Goal: Complete application form

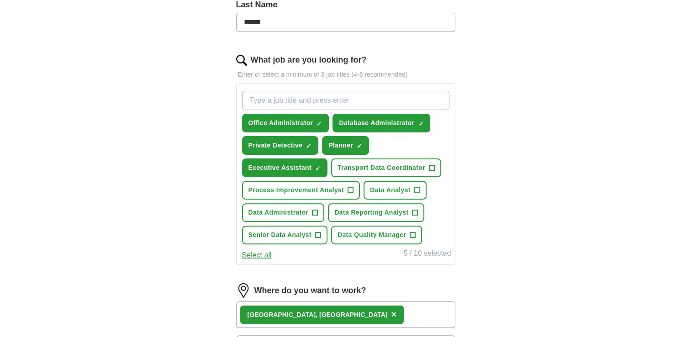
scroll to position [274, 0]
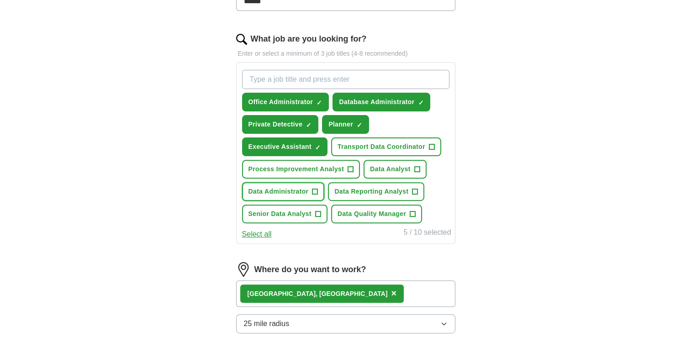
click at [315, 189] on span "+" at bounding box center [315, 191] width 5 height 7
click at [414, 166] on span "+" at bounding box center [416, 169] width 5 height 7
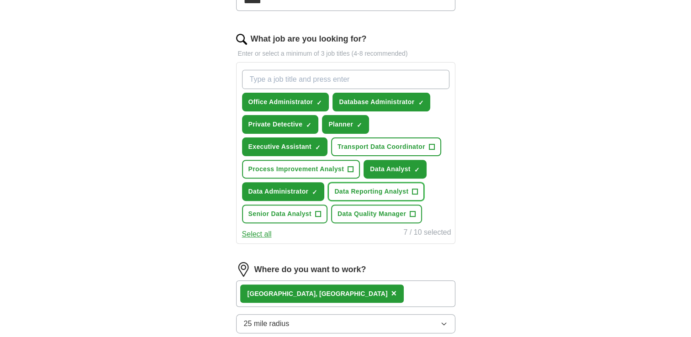
click at [413, 188] on span "+" at bounding box center [415, 191] width 5 height 7
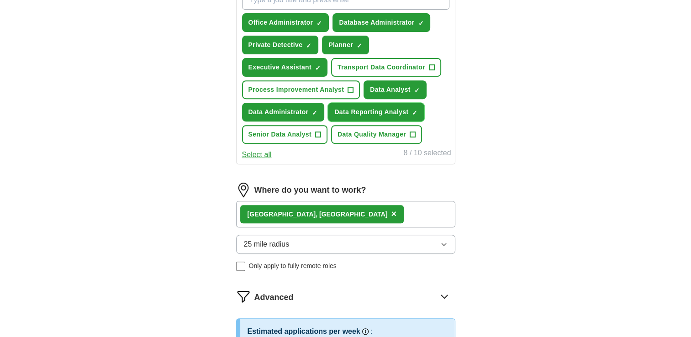
scroll to position [366, 0]
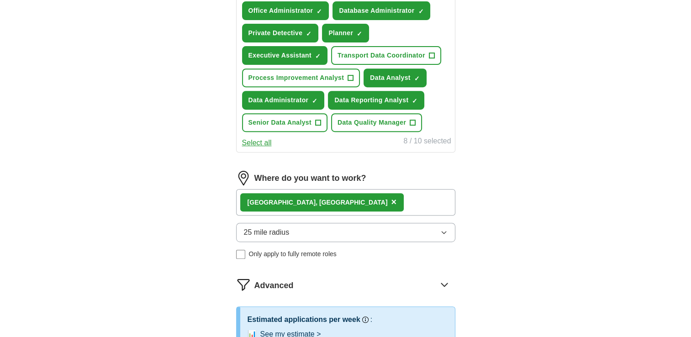
click at [393, 201] on div "[GEOGRAPHIC_DATA], [GEOGRAPHIC_DATA] ×" at bounding box center [345, 202] width 219 height 27
click at [392, 203] on div "[GEOGRAPHIC_DATA], [GEOGRAPHIC_DATA] ×" at bounding box center [345, 202] width 219 height 27
click at [441, 231] on icon "button" at bounding box center [443, 232] width 7 height 7
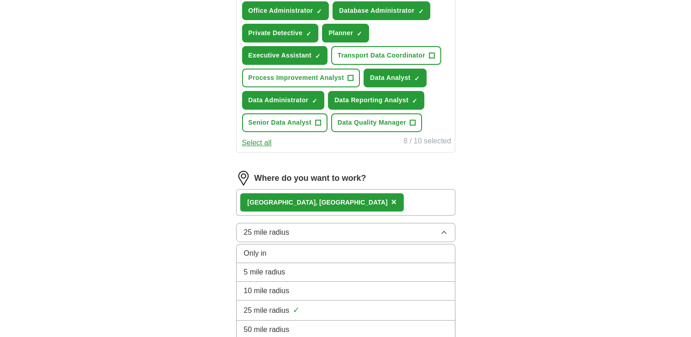
click at [449, 284] on li "10 mile radius" at bounding box center [346, 291] width 218 height 19
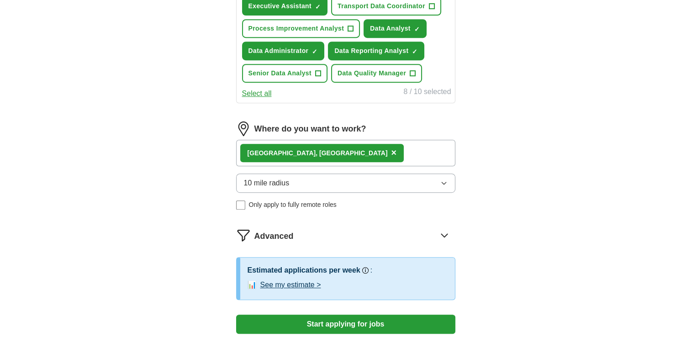
scroll to position [411, 0]
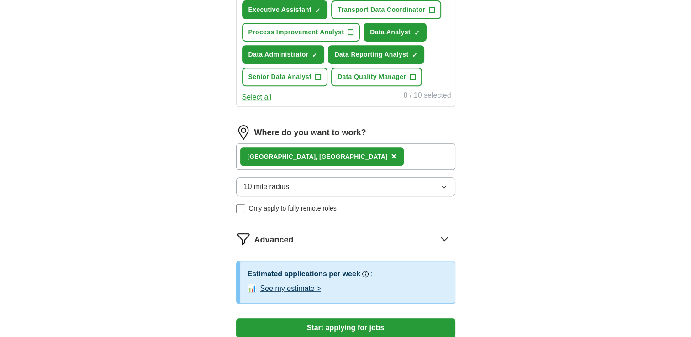
click at [407, 150] on div "[GEOGRAPHIC_DATA], [GEOGRAPHIC_DATA] ×" at bounding box center [345, 156] width 219 height 27
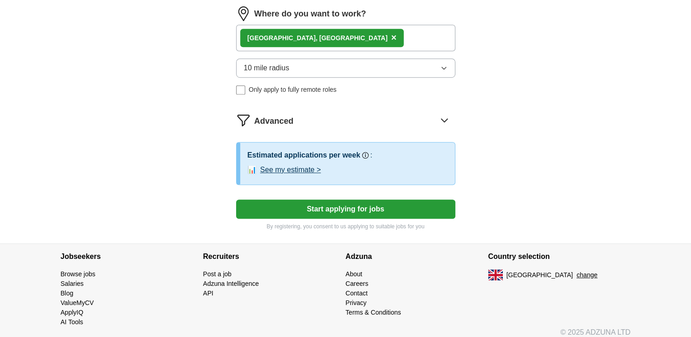
scroll to position [534, 0]
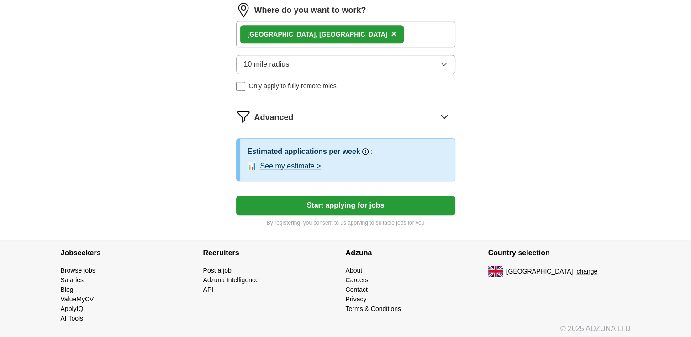
click at [391, 30] on div "[GEOGRAPHIC_DATA], [GEOGRAPHIC_DATA] ×" at bounding box center [345, 34] width 219 height 27
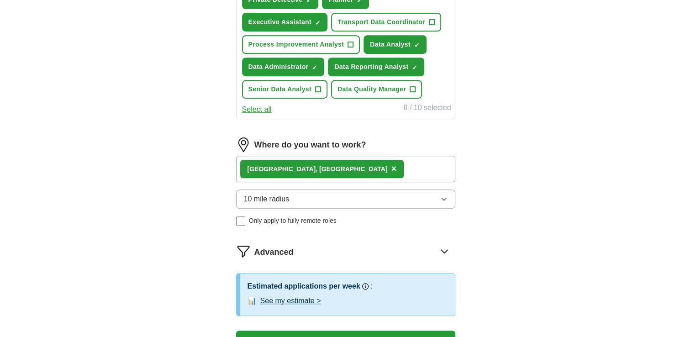
scroll to position [397, 0]
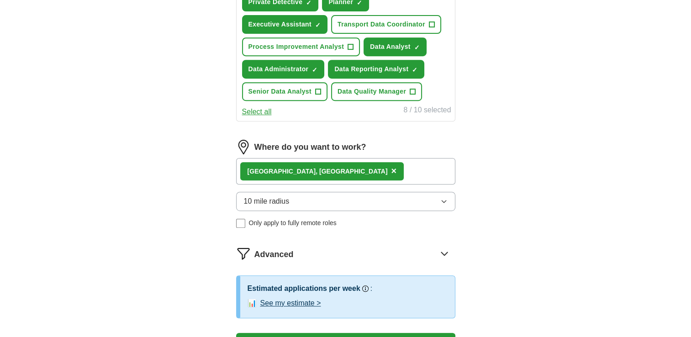
click at [391, 168] on span "×" at bounding box center [393, 171] width 5 height 10
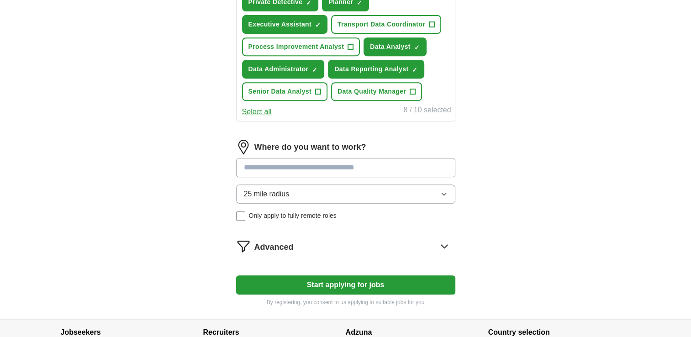
click at [329, 163] on input at bounding box center [345, 167] width 219 height 19
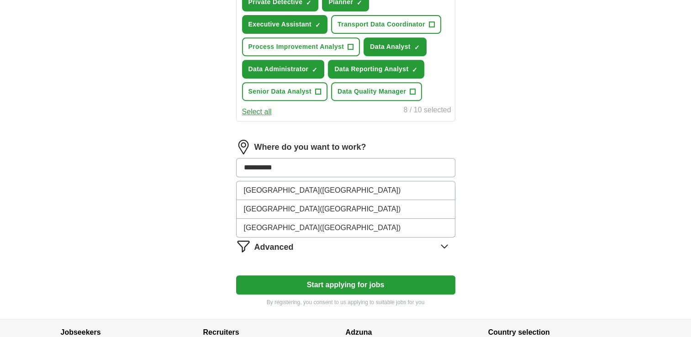
type input "*********"
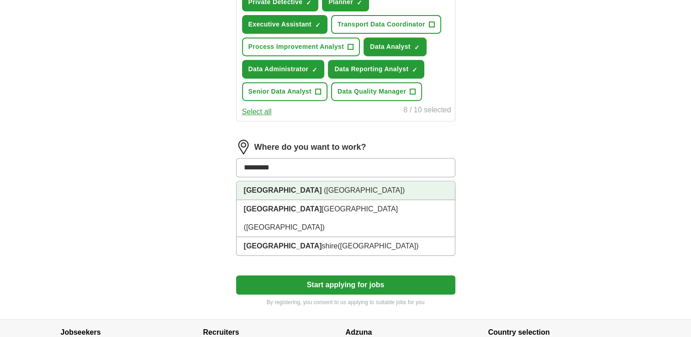
click at [324, 190] on span "([GEOGRAPHIC_DATA])" at bounding box center [364, 190] width 81 height 8
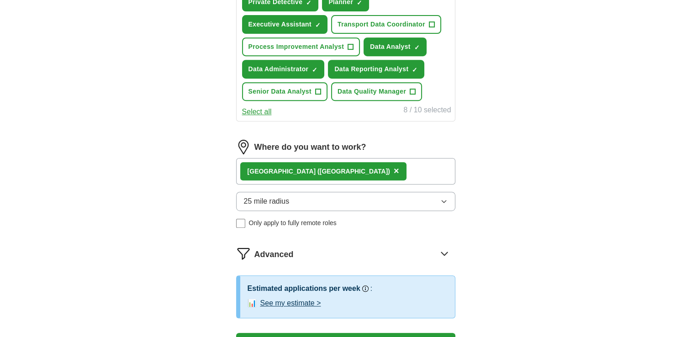
click at [373, 171] on div "[GEOGRAPHIC_DATA] ([GEOGRAPHIC_DATA]) ×" at bounding box center [345, 171] width 219 height 27
click at [444, 200] on icon "button" at bounding box center [443, 201] width 7 height 7
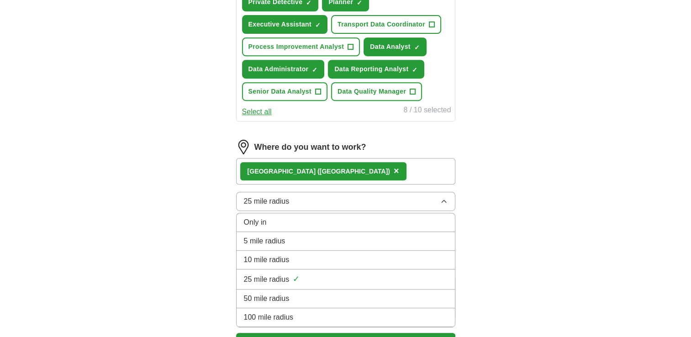
click at [440, 201] on button "25 mile radius" at bounding box center [345, 201] width 219 height 19
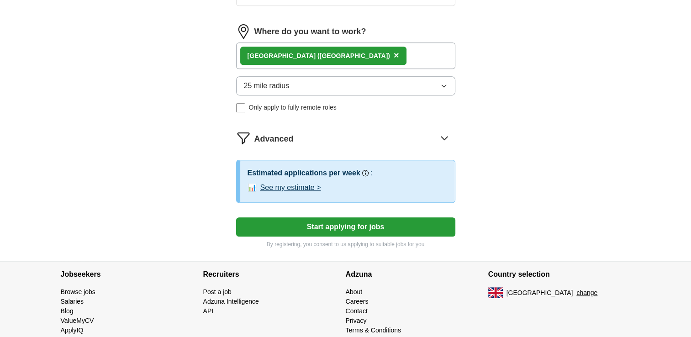
scroll to position [534, 0]
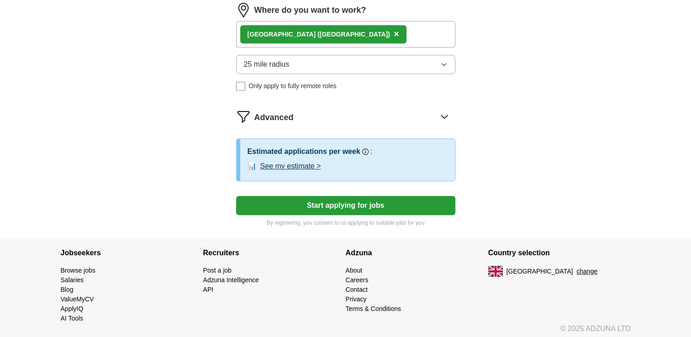
click at [447, 116] on icon at bounding box center [444, 116] width 15 height 15
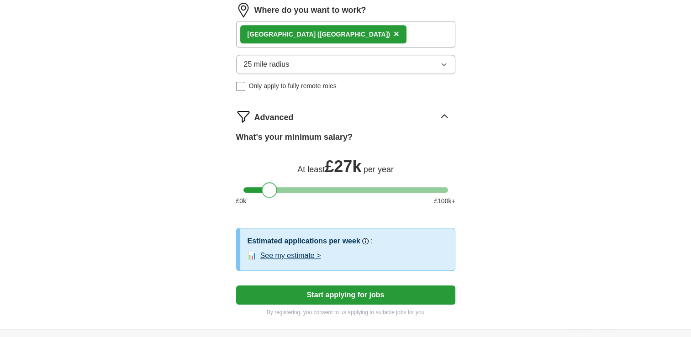
drag, startPoint x: 291, startPoint y: 186, endPoint x: 267, endPoint y: 182, distance: 24.0
click at [267, 182] on div at bounding box center [270, 190] width 16 height 16
click at [270, 188] on div at bounding box center [270, 190] width 16 height 16
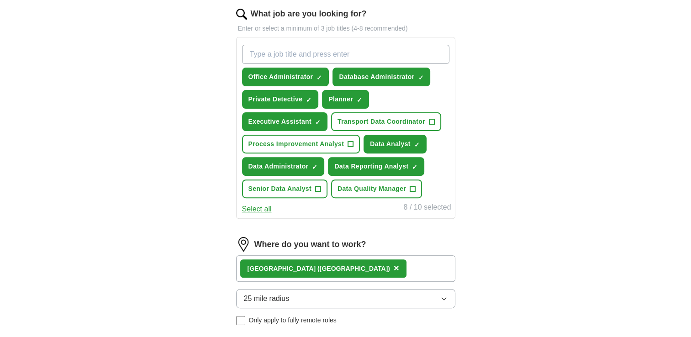
scroll to position [303, 0]
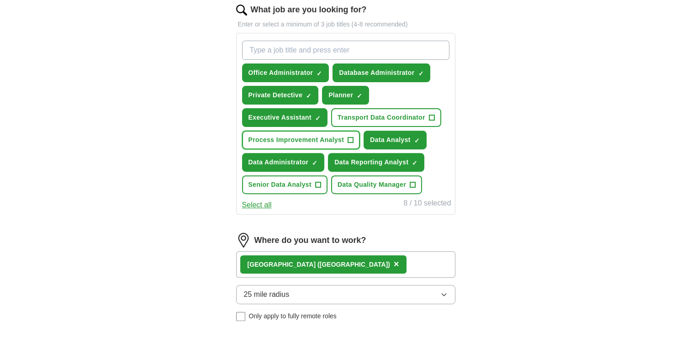
click at [349, 140] on span "+" at bounding box center [350, 140] width 5 height 7
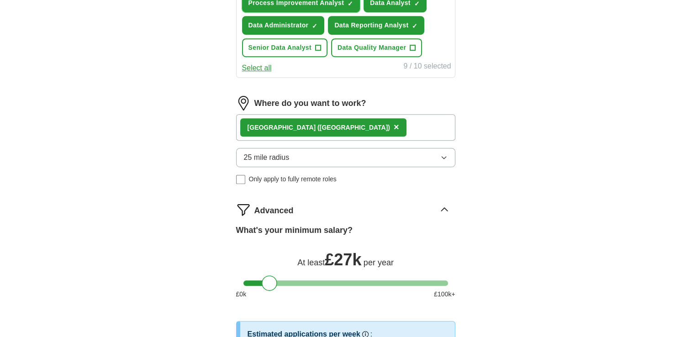
scroll to position [578, 0]
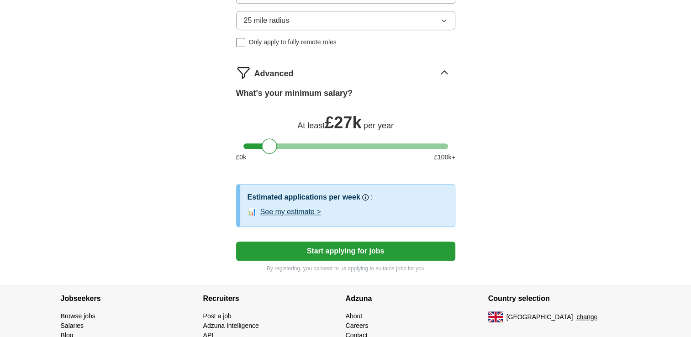
click at [357, 244] on button "Start applying for jobs" at bounding box center [345, 251] width 219 height 19
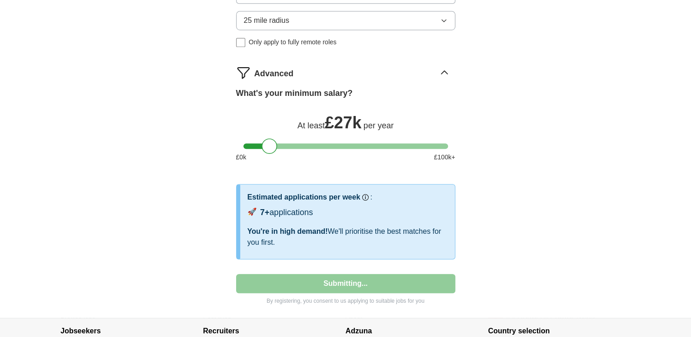
select select "**"
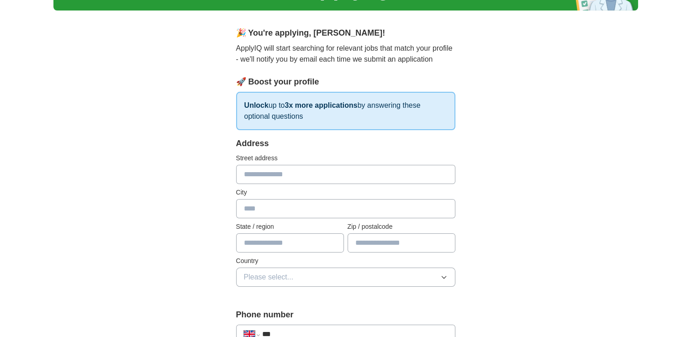
scroll to position [61, 0]
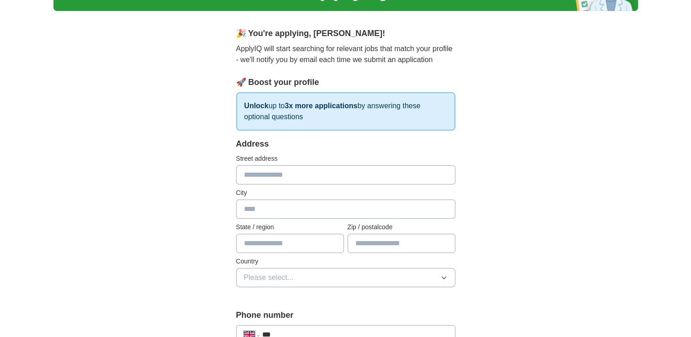
click at [363, 178] on input "text" at bounding box center [345, 174] width 219 height 19
type input "**********"
type input "*********"
type input "**********"
type input "*******"
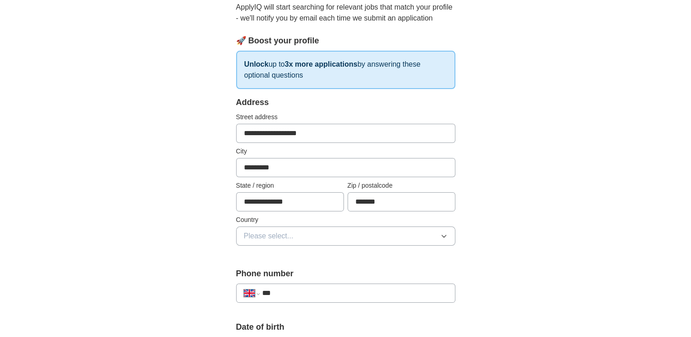
scroll to position [152, 0]
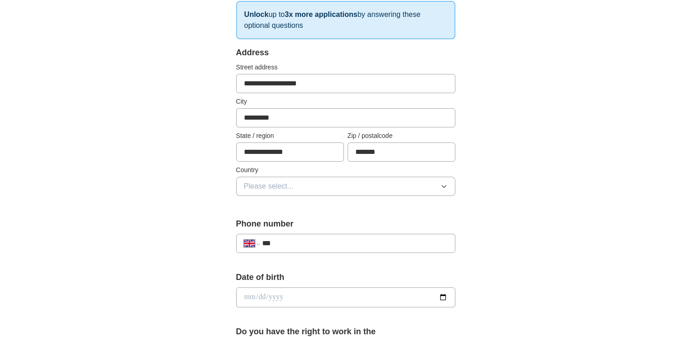
click at [445, 188] on icon "button" at bounding box center [443, 186] width 7 height 7
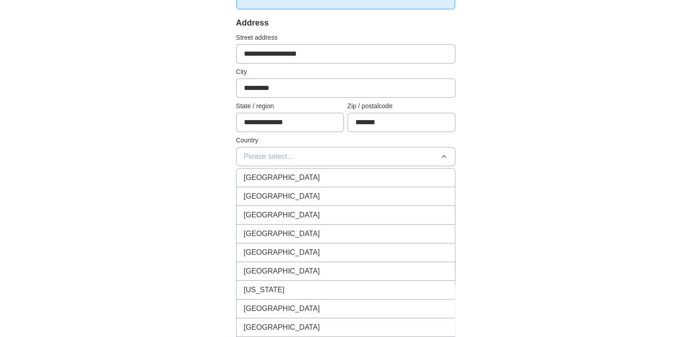
scroll to position [198, 0]
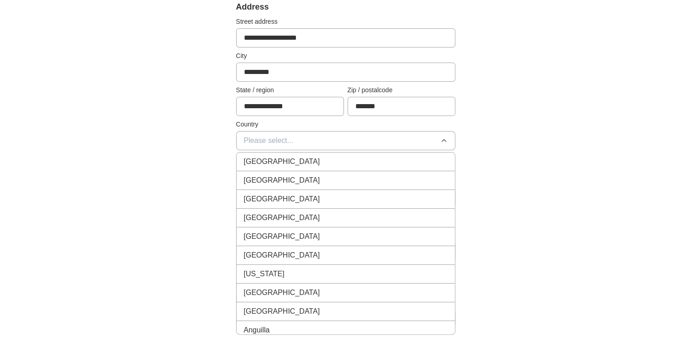
click at [376, 167] on li "[GEOGRAPHIC_DATA]" at bounding box center [346, 162] width 218 height 19
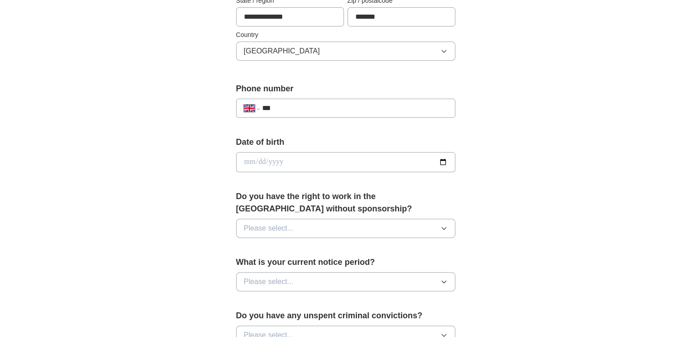
scroll to position [289, 0]
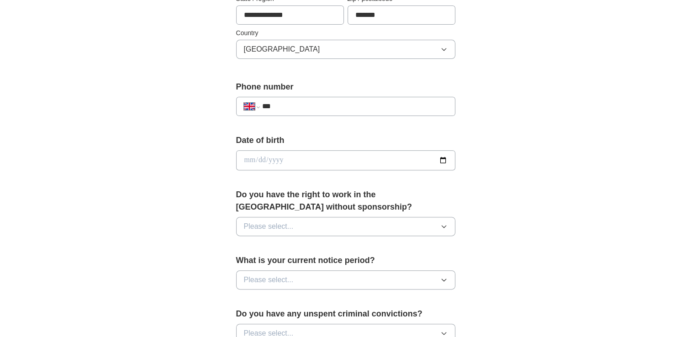
click at [374, 110] on input "***" at bounding box center [355, 106] width 186 height 11
type input "**********"
click at [345, 160] on input "date" at bounding box center [345, 160] width 219 height 20
type input "**********"
click at [495, 171] on div "**********" at bounding box center [345, 149] width 585 height 820
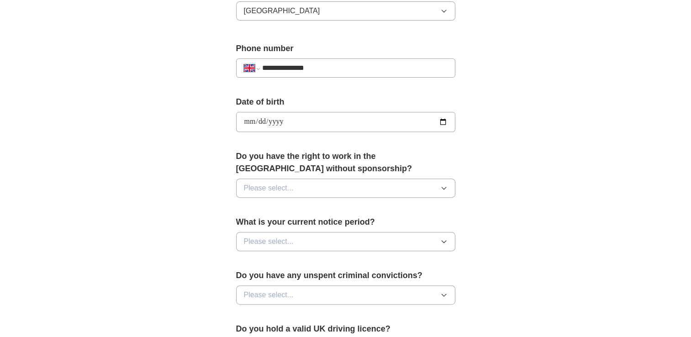
scroll to position [381, 0]
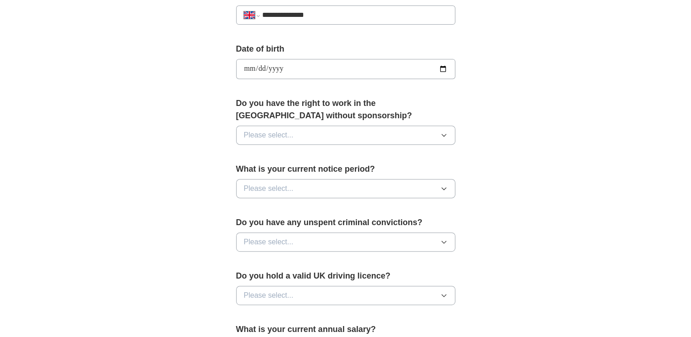
click at [448, 136] on button "Please select..." at bounding box center [345, 135] width 219 height 19
click at [435, 152] on div "Yes" at bounding box center [346, 156] width 204 height 11
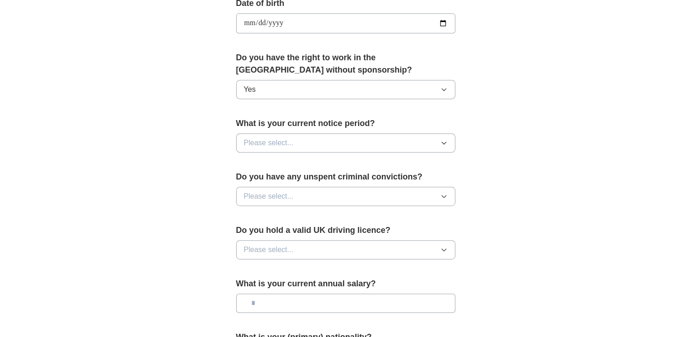
click at [446, 142] on icon "button" at bounding box center [443, 142] width 7 height 7
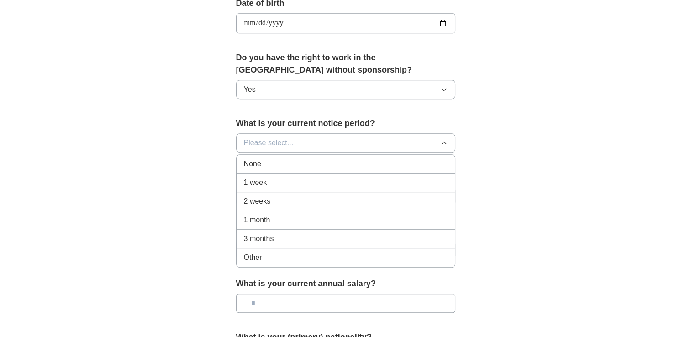
click at [429, 159] on div "None" at bounding box center [346, 164] width 204 height 11
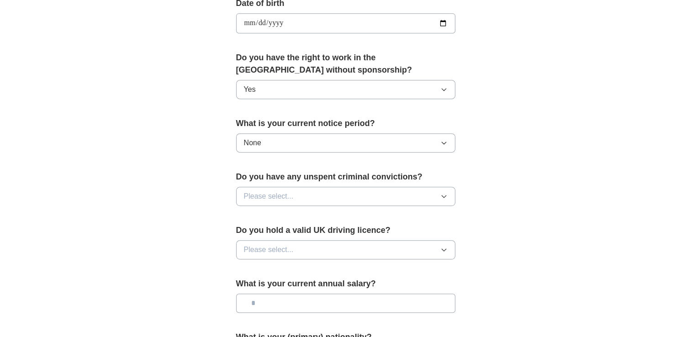
click at [443, 193] on icon "button" at bounding box center [443, 196] width 7 height 7
drag, startPoint x: 422, startPoint y: 230, endPoint x: 455, endPoint y: 226, distance: 33.2
click at [423, 231] on div "No" at bounding box center [346, 236] width 204 height 11
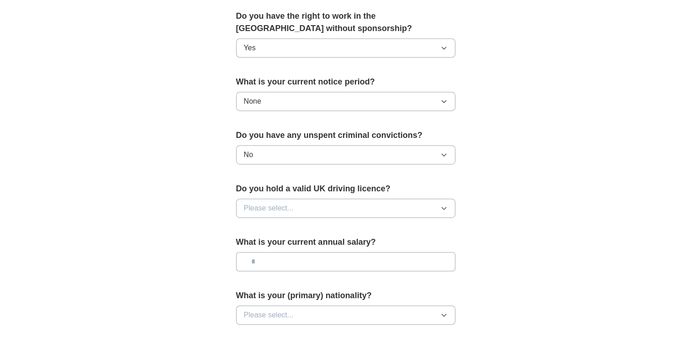
scroll to position [518, 0]
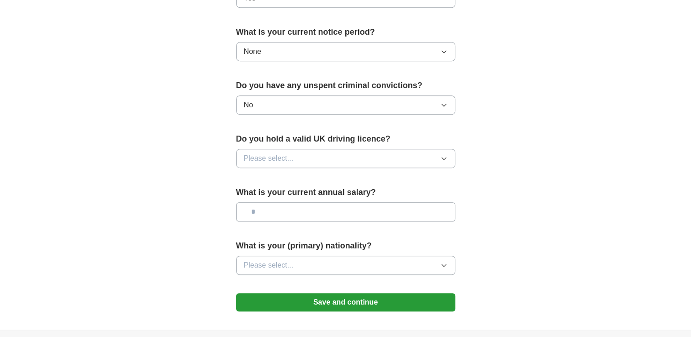
click at [447, 155] on icon "button" at bounding box center [443, 158] width 7 height 7
click at [430, 175] on div "Yes" at bounding box center [346, 179] width 204 height 11
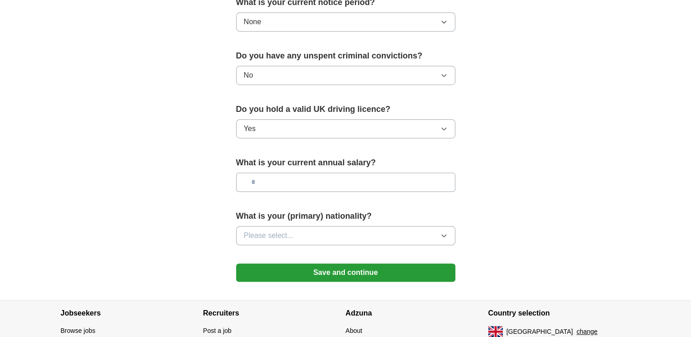
scroll to position [563, 0]
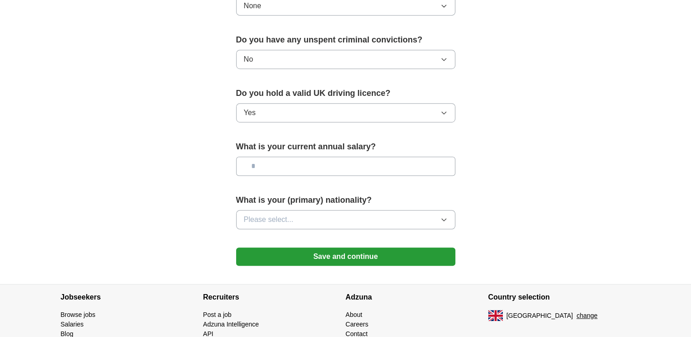
click at [376, 161] on input "text" at bounding box center [345, 166] width 219 height 19
type input "*******"
click at [442, 219] on icon "button" at bounding box center [444, 220] width 4 height 2
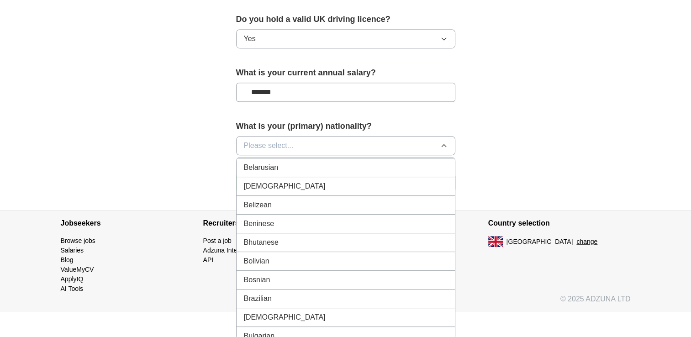
scroll to position [355, 0]
click at [383, 143] on button "Please select..." at bounding box center [345, 145] width 219 height 19
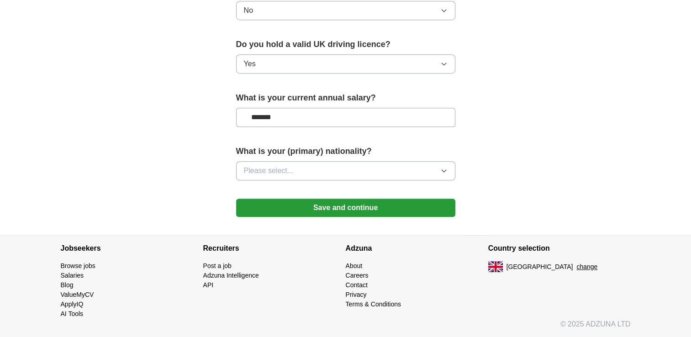
scroll to position [609, 0]
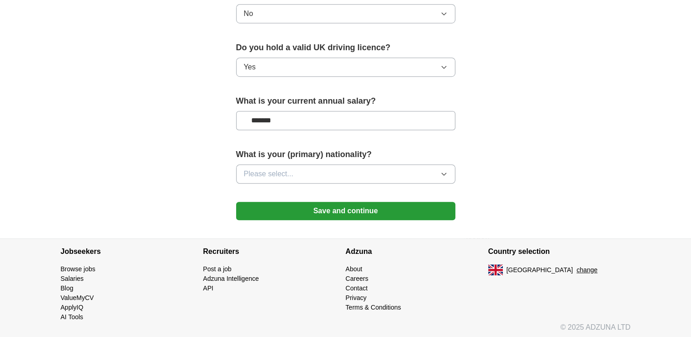
click at [387, 167] on button "Please select..." at bounding box center [345, 173] width 219 height 19
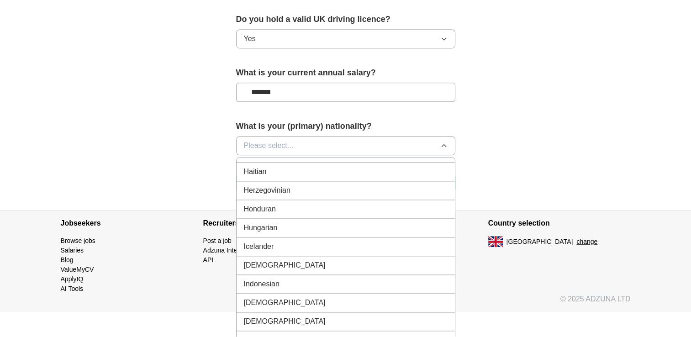
scroll to position [1416, 0]
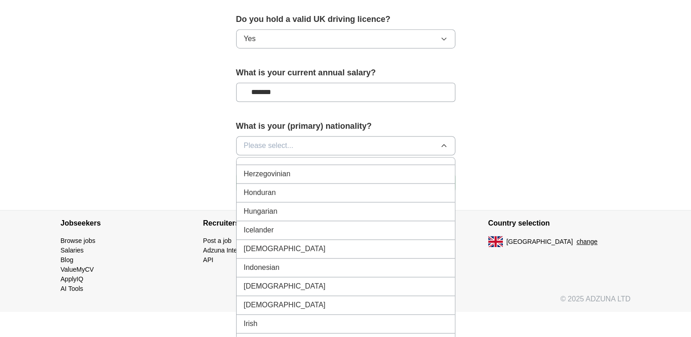
click at [374, 244] on div "[DEMOGRAPHIC_DATA]" at bounding box center [346, 249] width 204 height 11
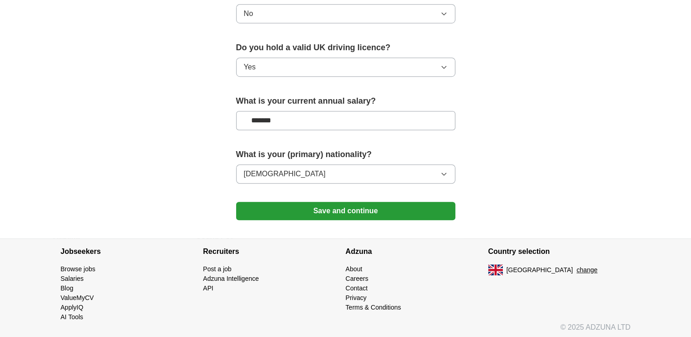
click at [367, 207] on button "Save and continue" at bounding box center [345, 211] width 219 height 18
